Goal: Task Accomplishment & Management: Manage account settings

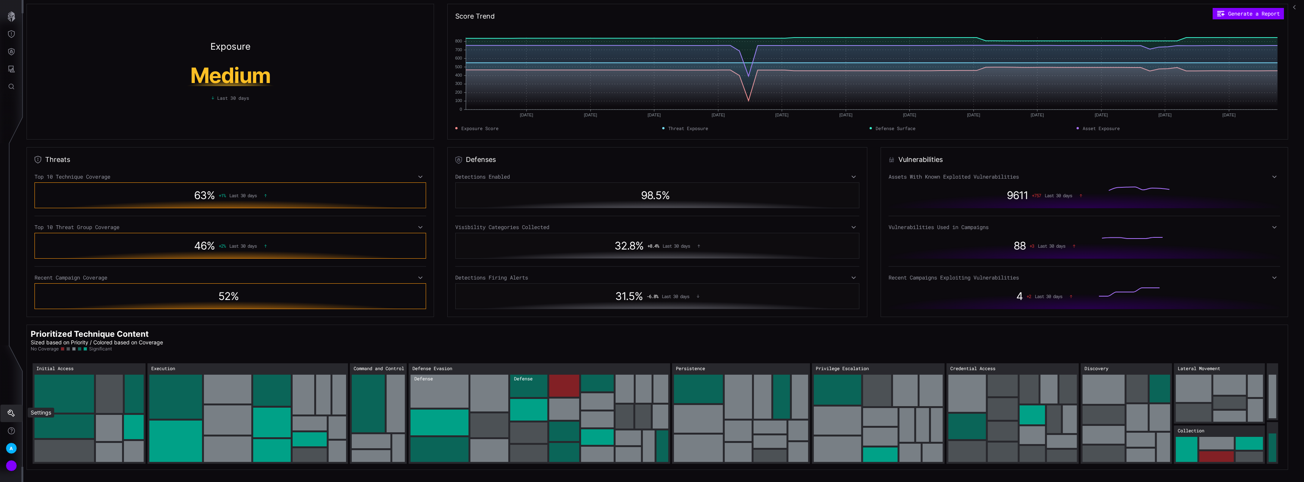
click at [7, 416] on button "Settings" at bounding box center [11, 412] width 22 height 17
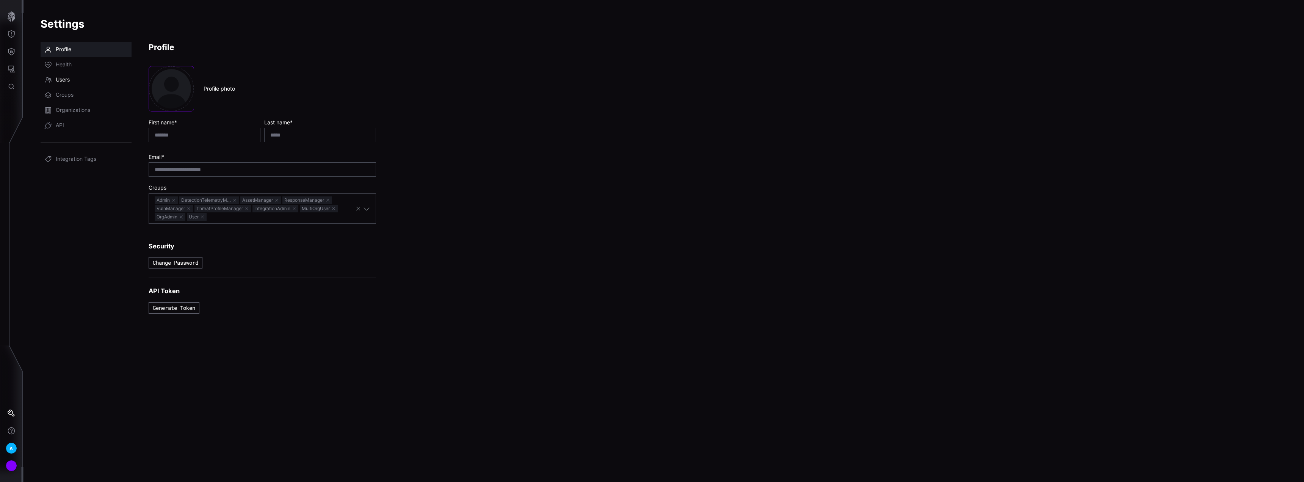
click at [77, 78] on link "Users" at bounding box center [86, 79] width 91 height 15
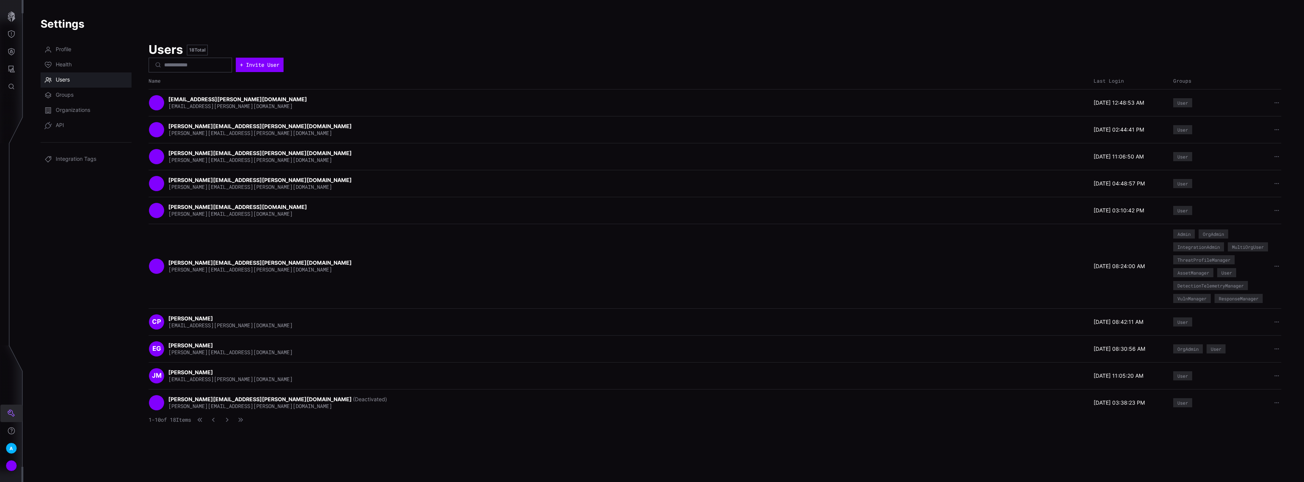
click at [11, 408] on button "Settings" at bounding box center [11, 412] width 22 height 17
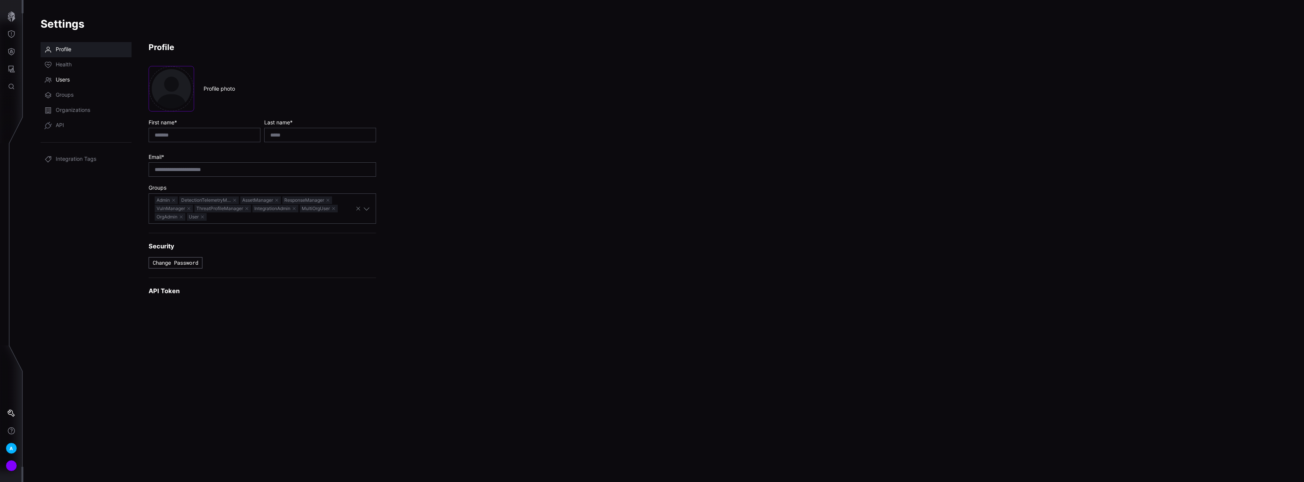
click at [69, 77] on span "Users" at bounding box center [63, 80] width 14 height 8
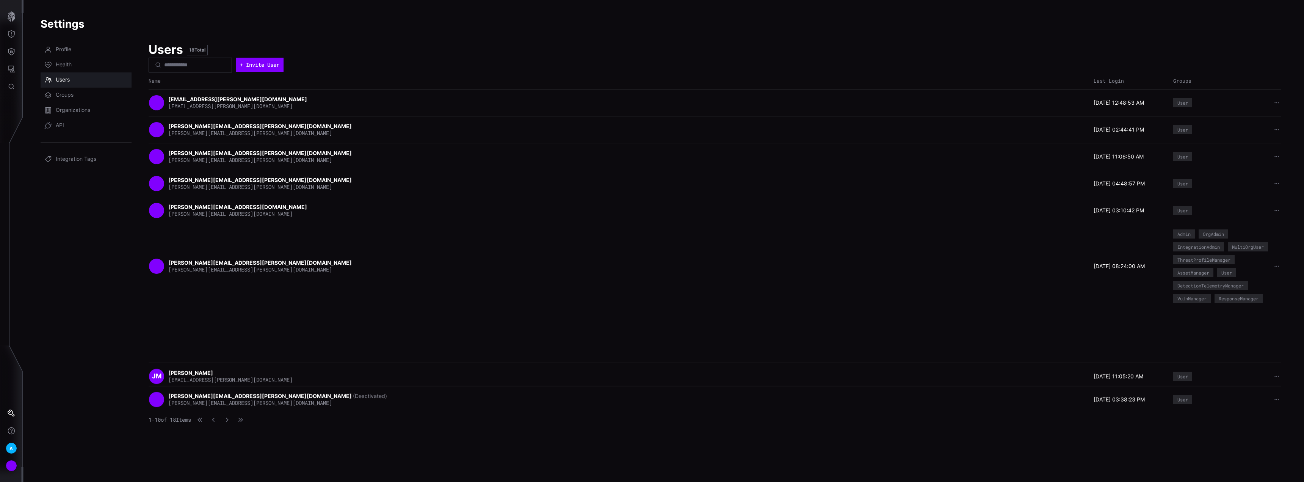
click at [1108, 43] on div "Users 18 Total" at bounding box center [715, 50] width 1132 height 16
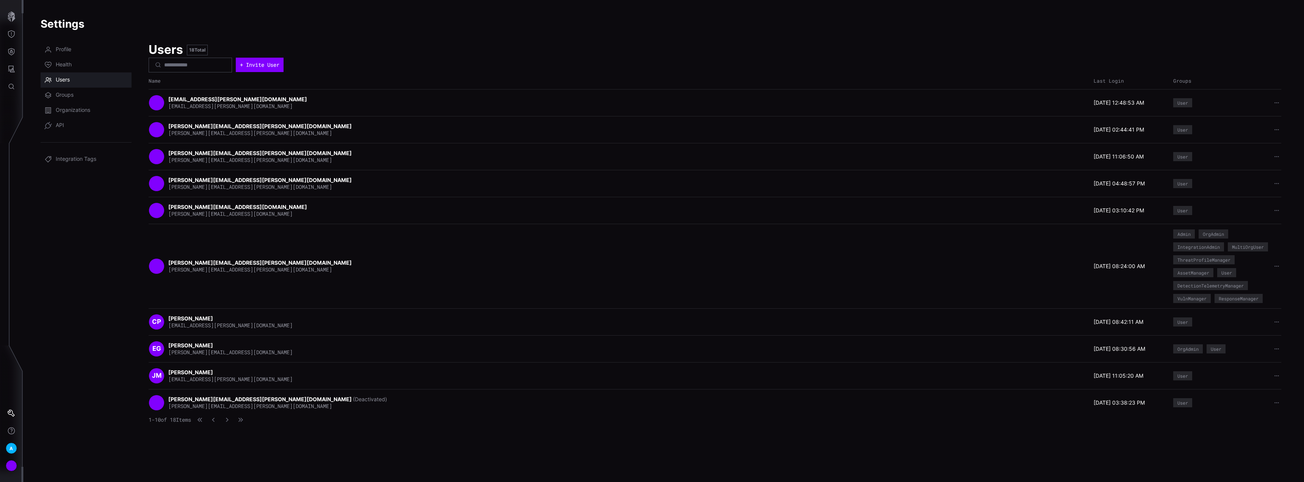
click at [1110, 43] on div "Users 18 Total" at bounding box center [715, 50] width 1132 height 16
drag, startPoint x: 434, startPoint y: 42, endPoint x: 370, endPoint y: 49, distance: 63.7
click at [433, 42] on div "Users 18 Total" at bounding box center [715, 50] width 1132 height 16
click at [53, 80] on link "Users" at bounding box center [86, 79] width 91 height 15
click at [9, 413] on icon "Settings" at bounding box center [11, 412] width 7 height 7
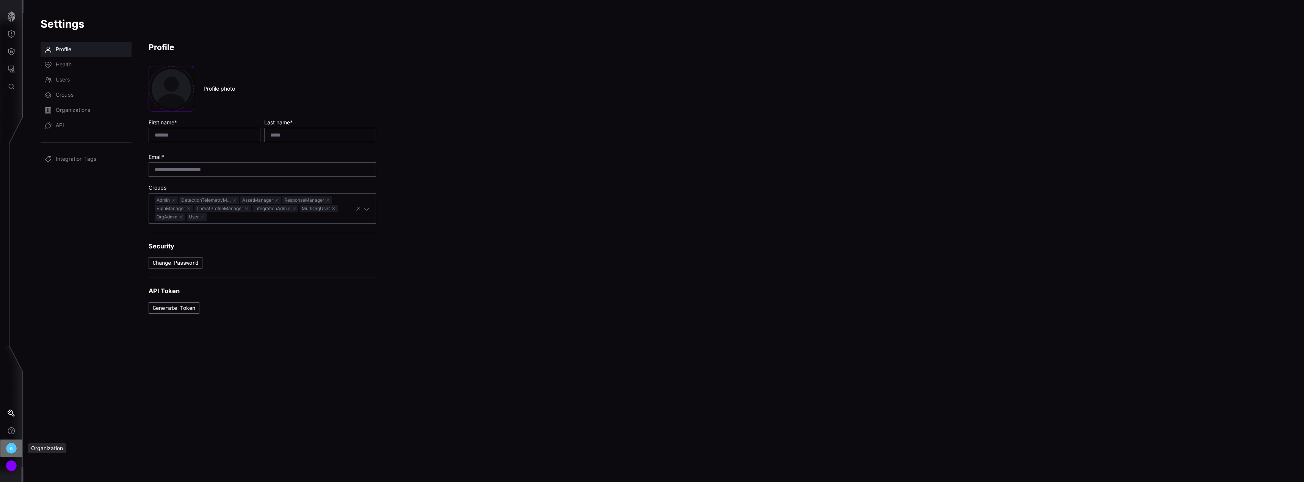
click at [9, 447] on div "A" at bounding box center [11, 447] width 11 height 11
click at [13, 434] on div at bounding box center [652, 241] width 1304 height 482
click at [9, 465] on div "Account" at bounding box center [11, 465] width 11 height 11
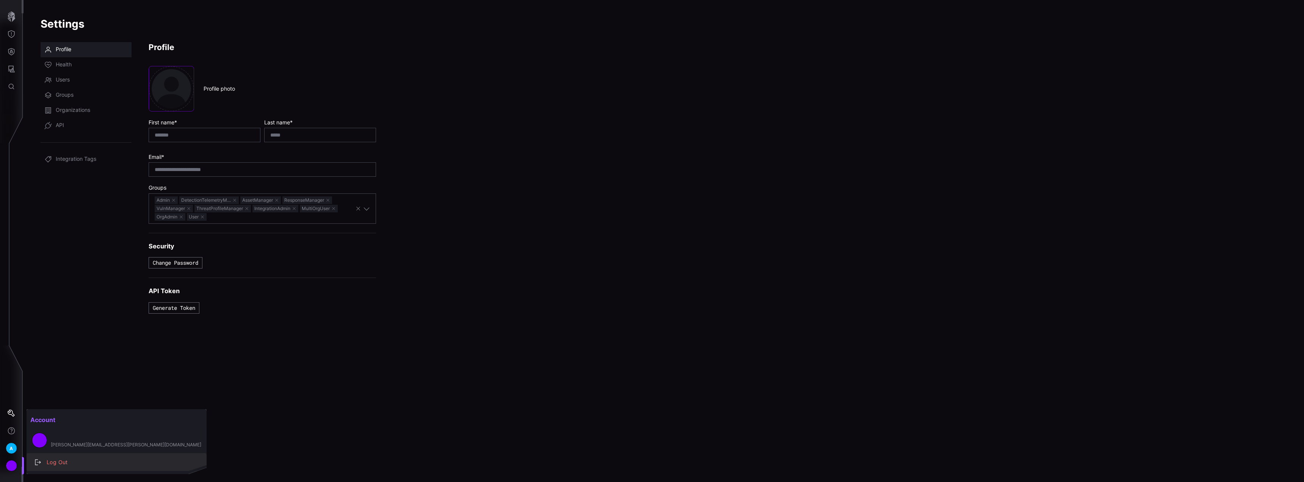
click at [73, 463] on div "Log Out" at bounding box center [120, 461] width 155 height 9
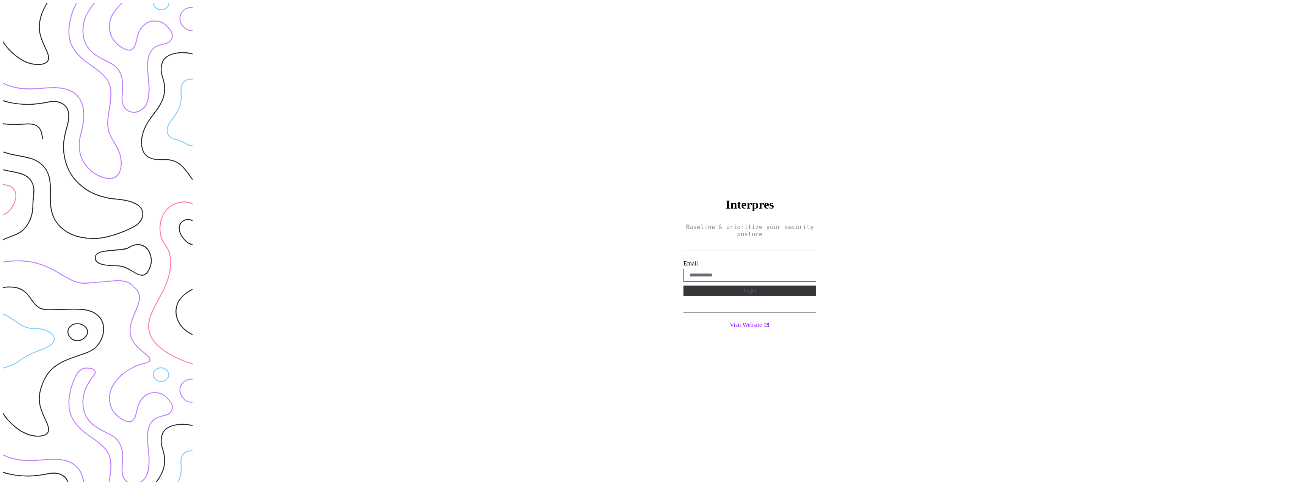
click at [710, 273] on input "email" at bounding box center [749, 275] width 121 height 5
type input "**********"
click at [683, 285] on button "Login" at bounding box center [749, 290] width 133 height 11
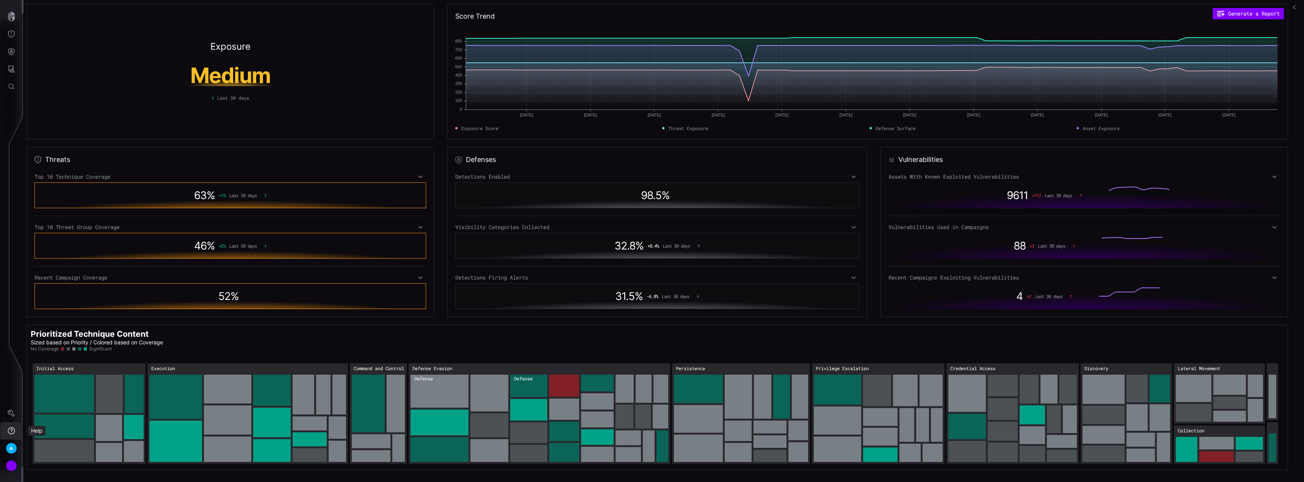
click at [8, 427] on icon "Help" at bounding box center [12, 431] width 8 height 8
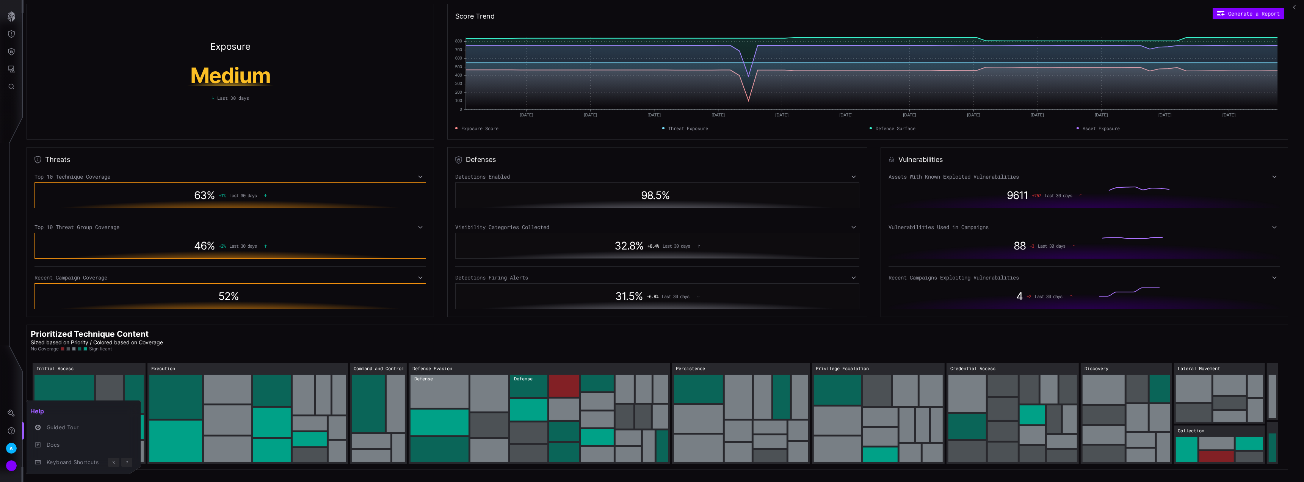
click at [11, 446] on div at bounding box center [652, 241] width 1304 height 482
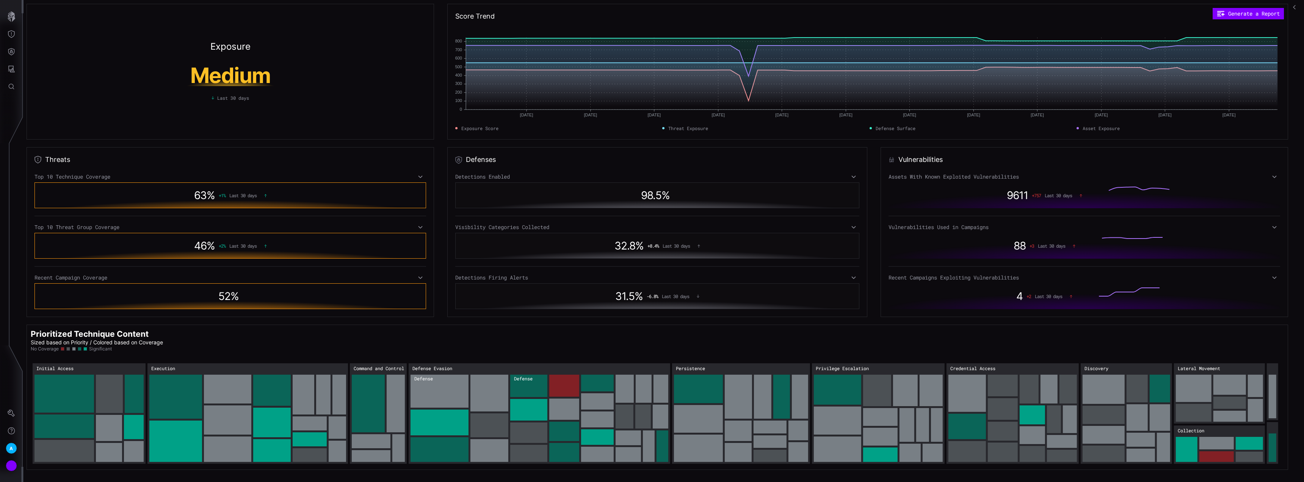
click at [13, 449] on span "A" at bounding box center [10, 448] width 3 height 8
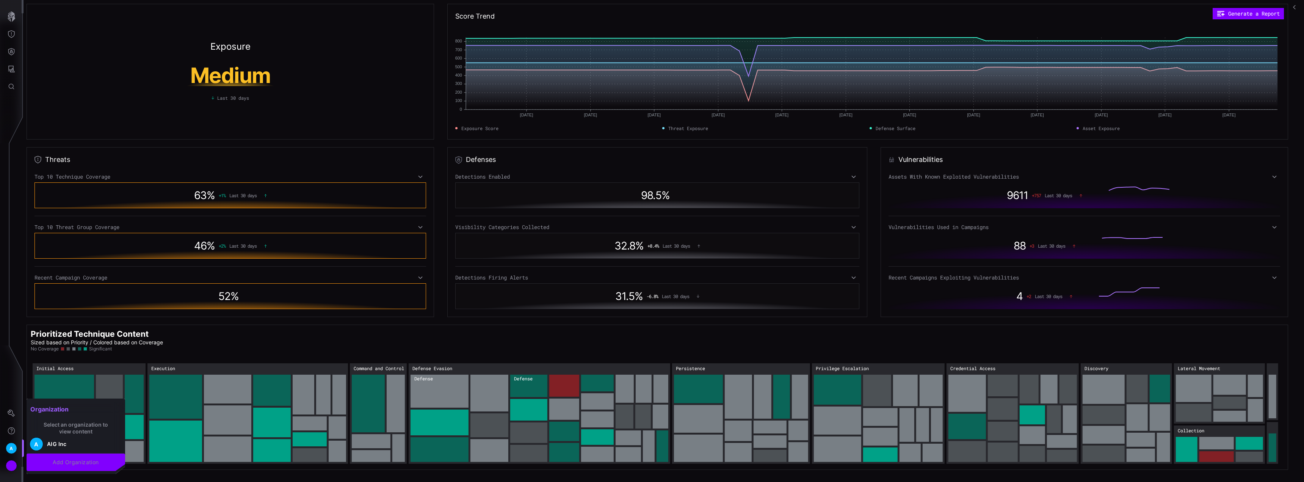
click at [9, 420] on div at bounding box center [652, 241] width 1304 height 482
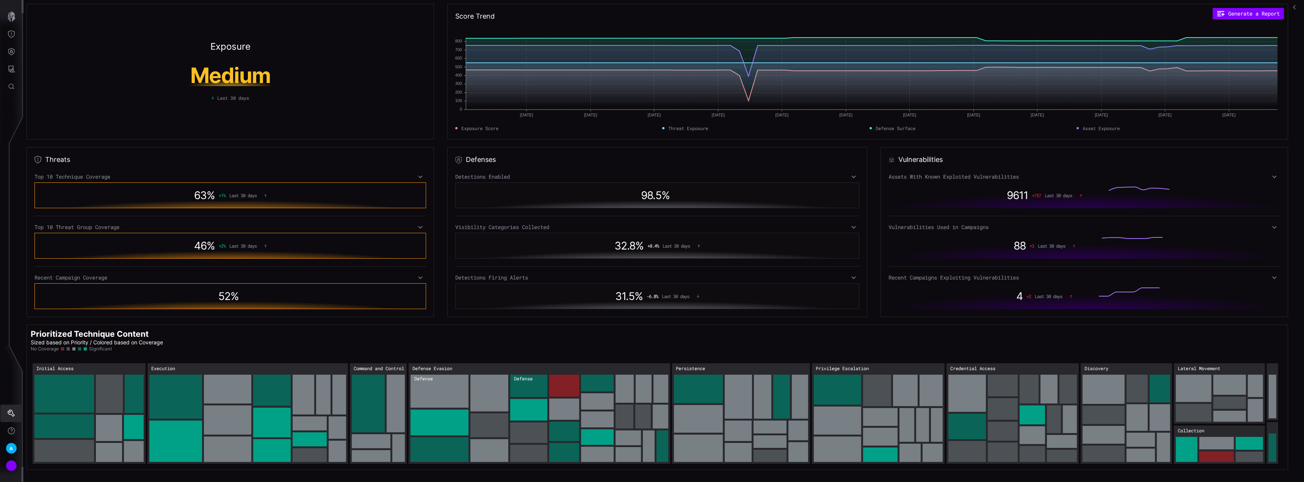
click at [11, 414] on icon "Settings" at bounding box center [12, 413] width 8 height 8
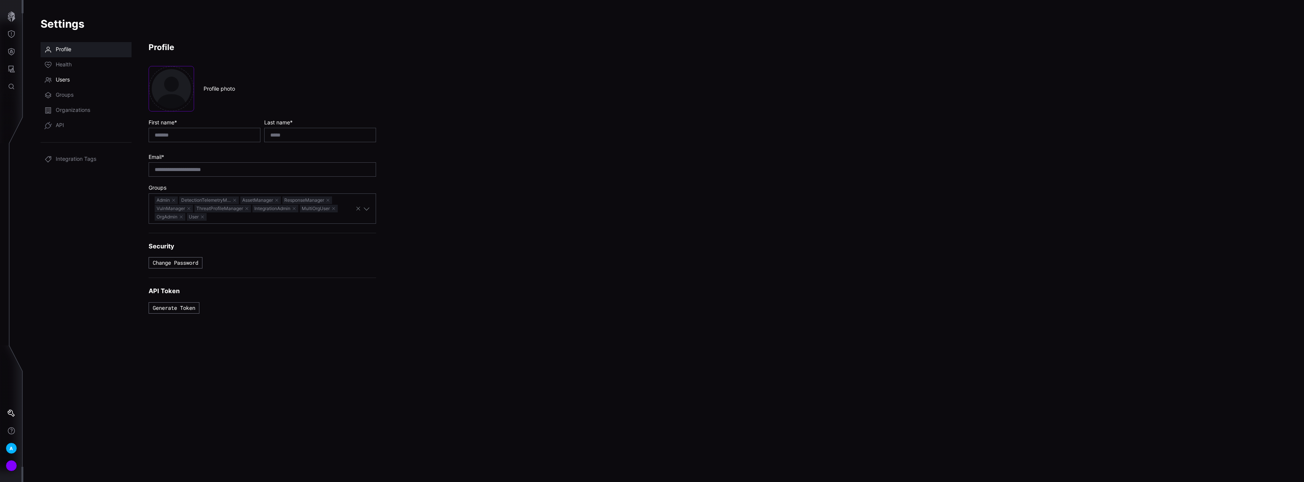
click at [73, 83] on link "Users" at bounding box center [86, 79] width 91 height 15
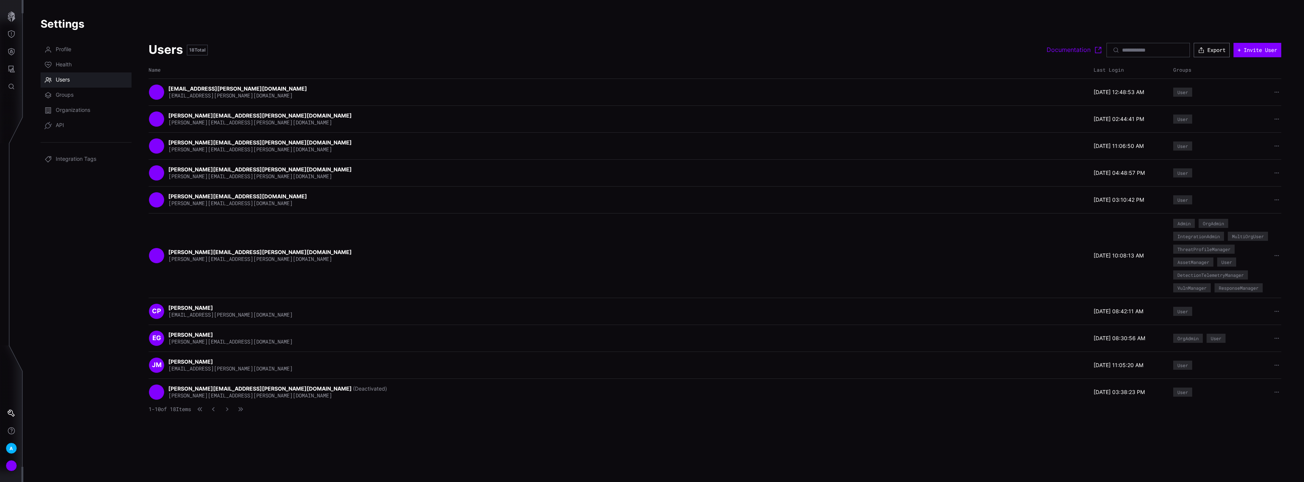
drag, startPoint x: 234, startPoint y: 423, endPoint x: 230, endPoint y: 423, distance: 4.2
click at [232, 412] on button "button" at bounding box center [226, 409] width 9 height 7
